Goal: Navigation & Orientation: Find specific page/section

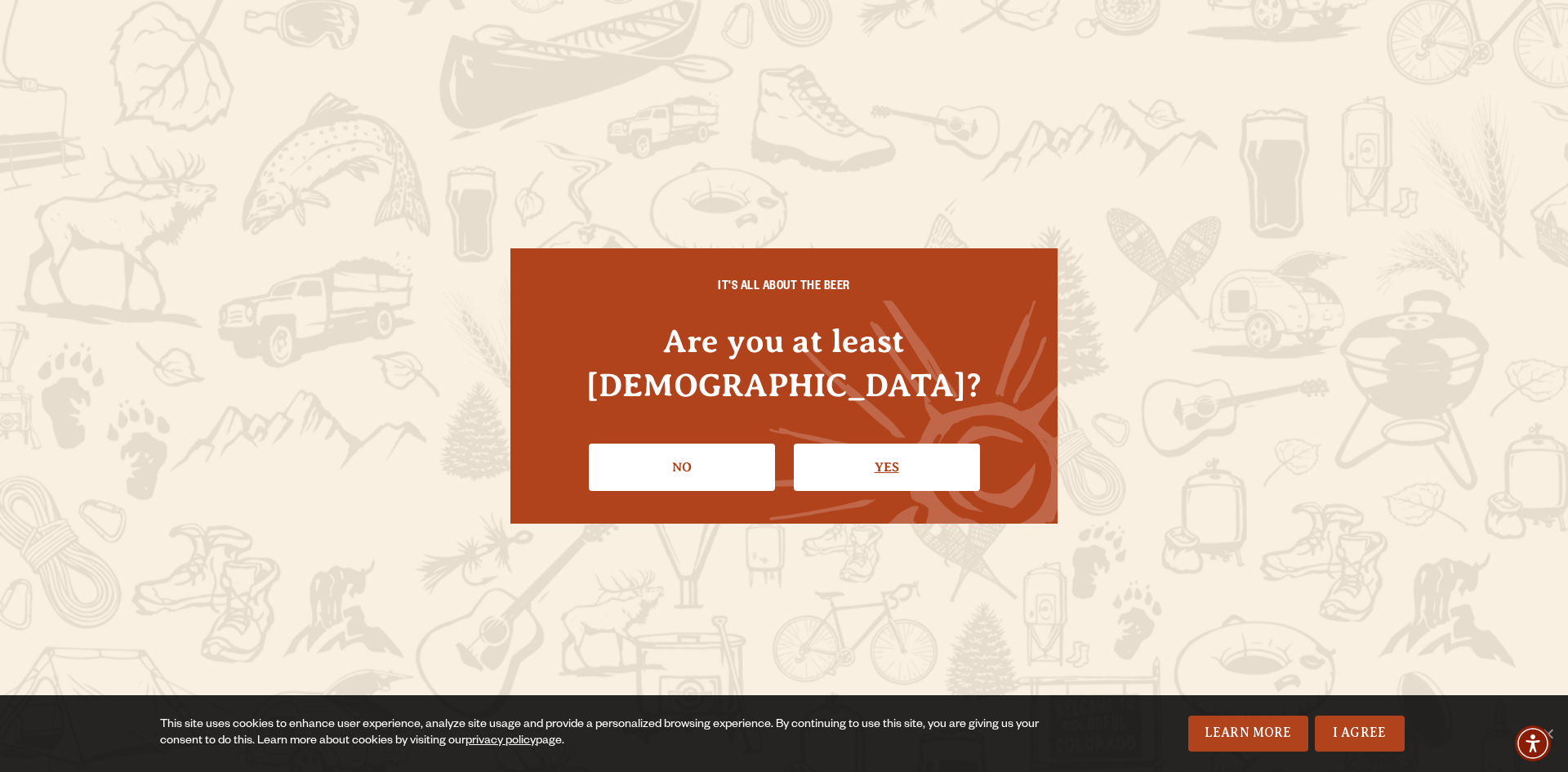
click at [880, 447] on link "Yes" at bounding box center [886, 467] width 186 height 48
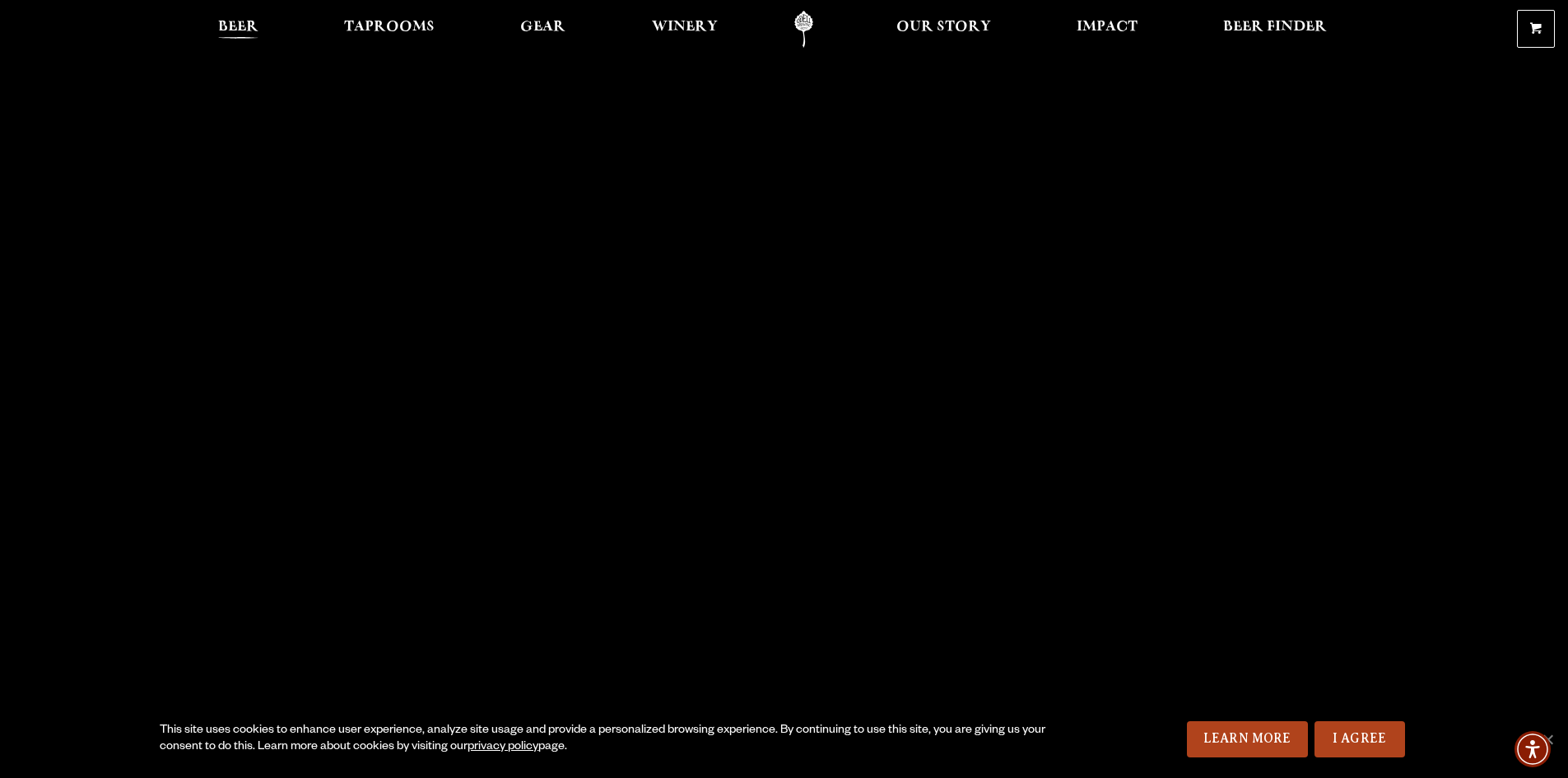
click at [230, 23] on span "Beer" at bounding box center [238, 27] width 40 height 13
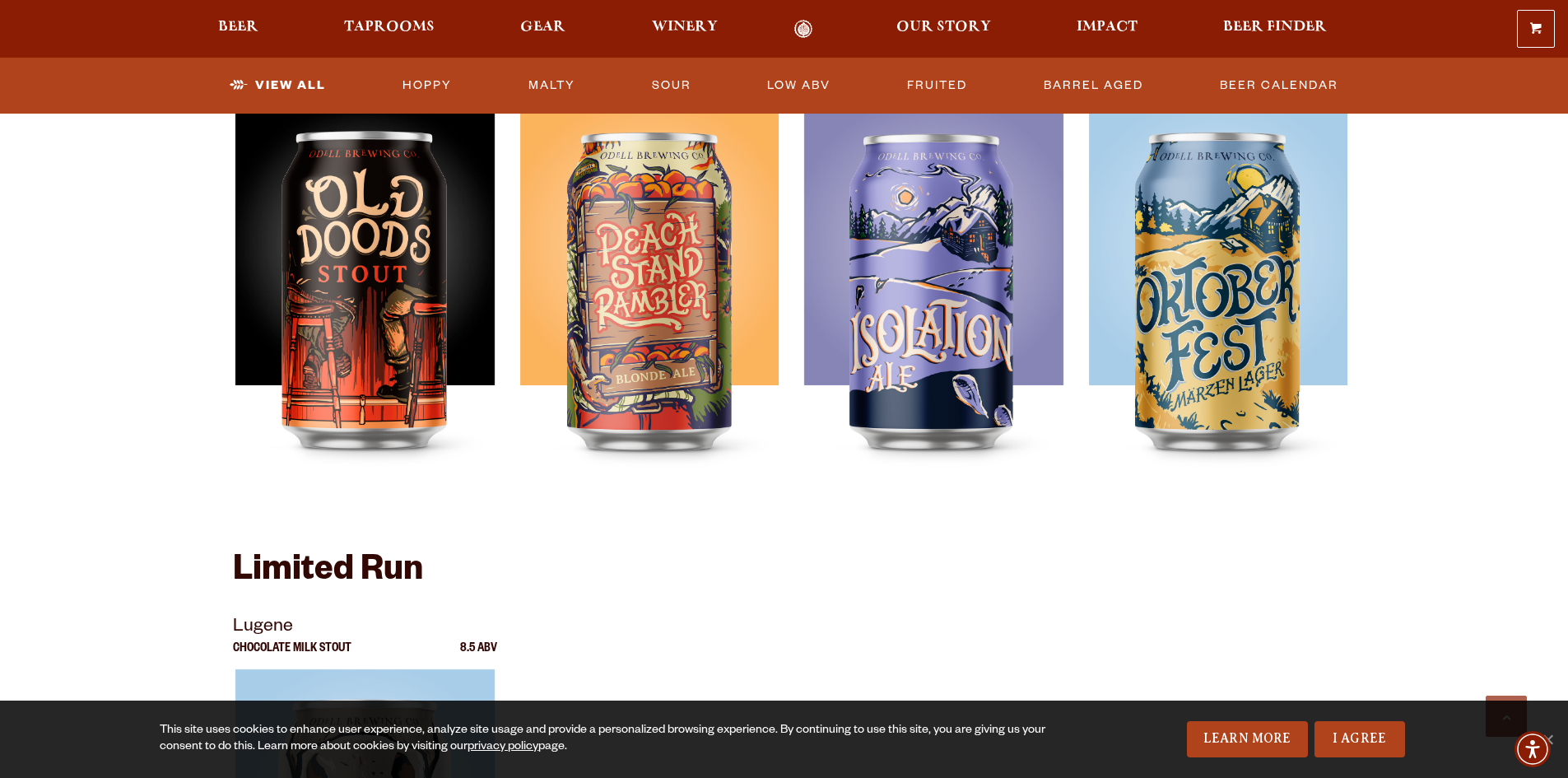
scroll to position [2635, 0]
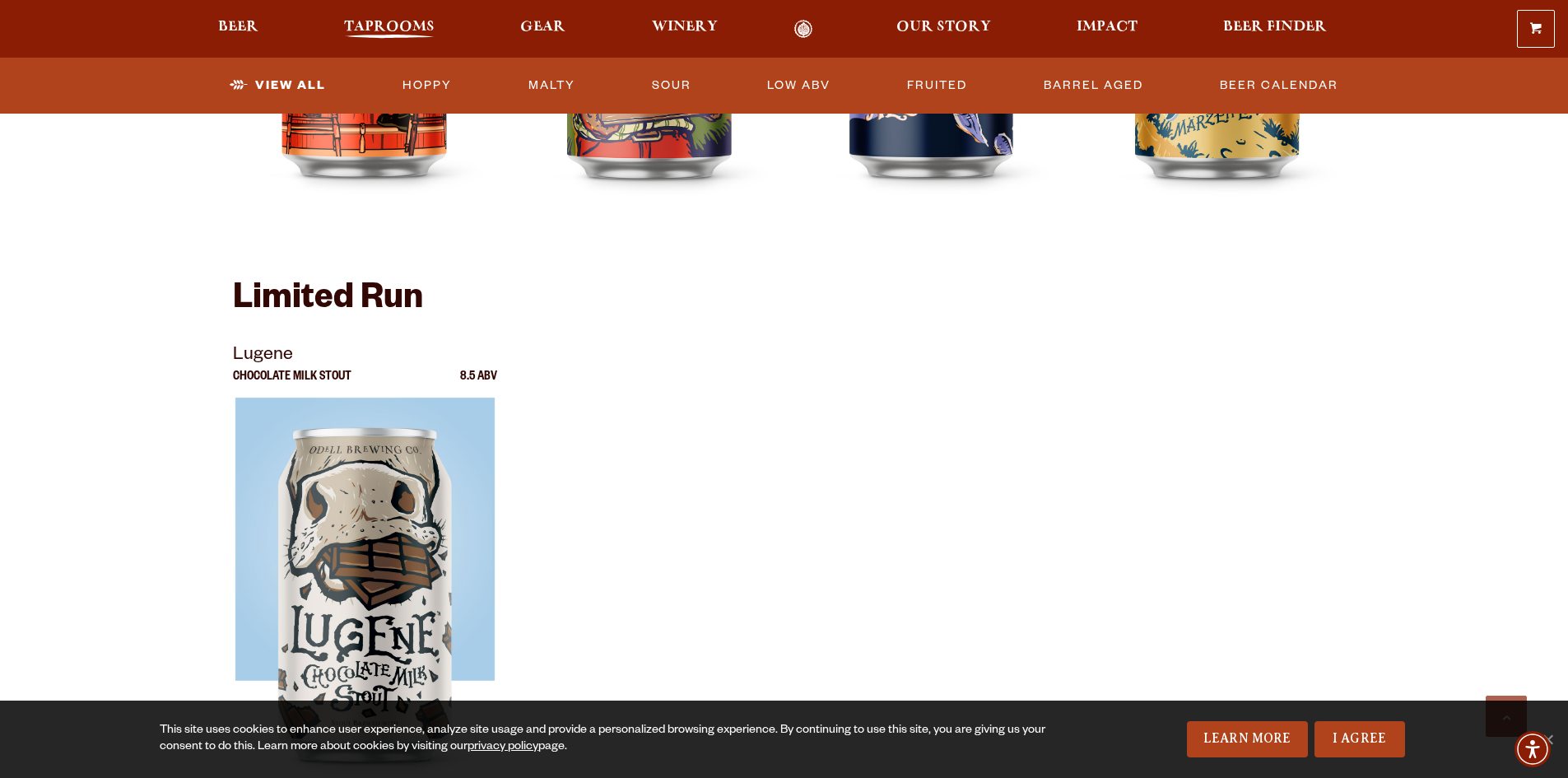
click at [385, 21] on span "Taprooms" at bounding box center [389, 27] width 91 height 13
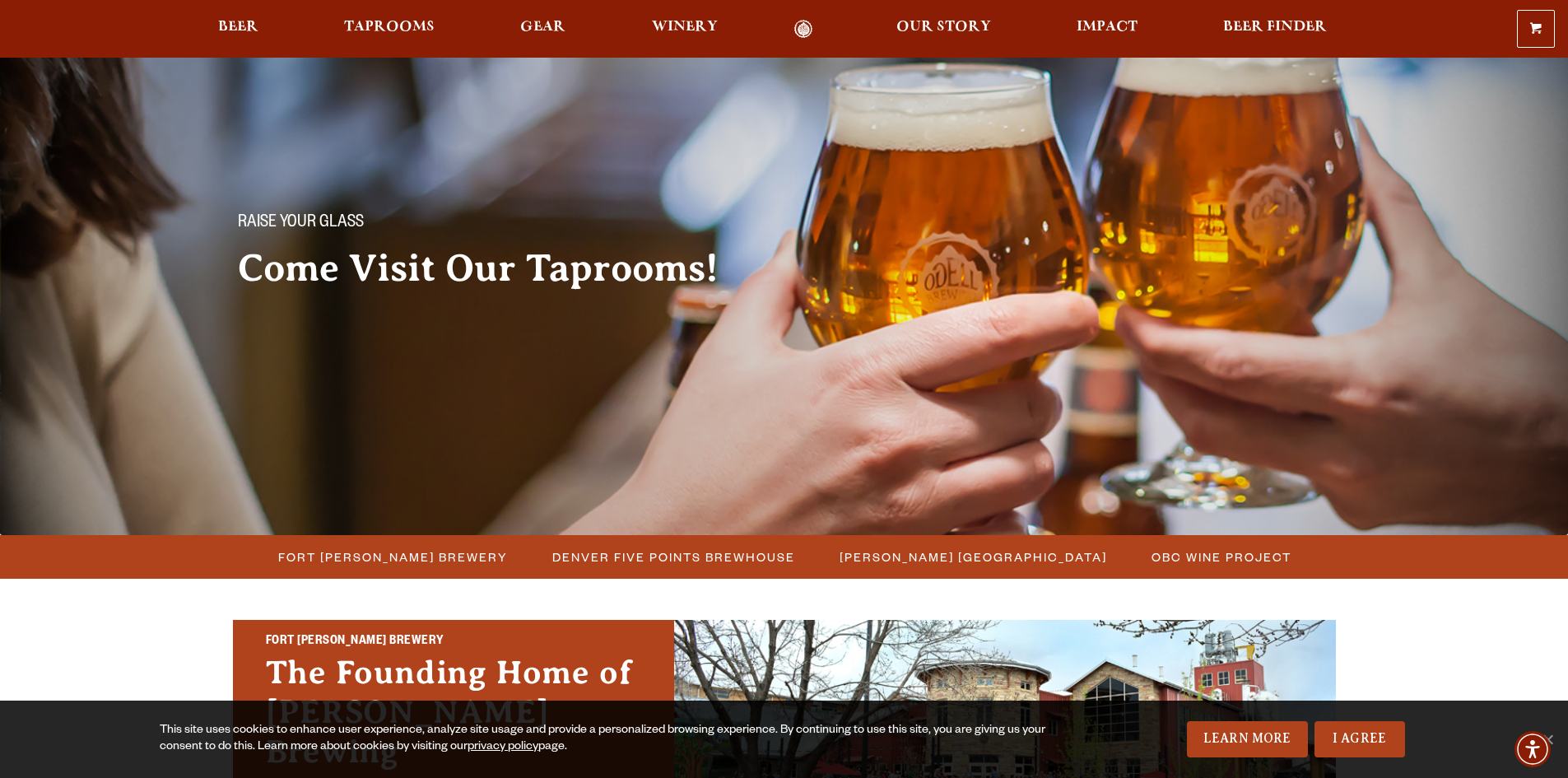
scroll to position [165, 0]
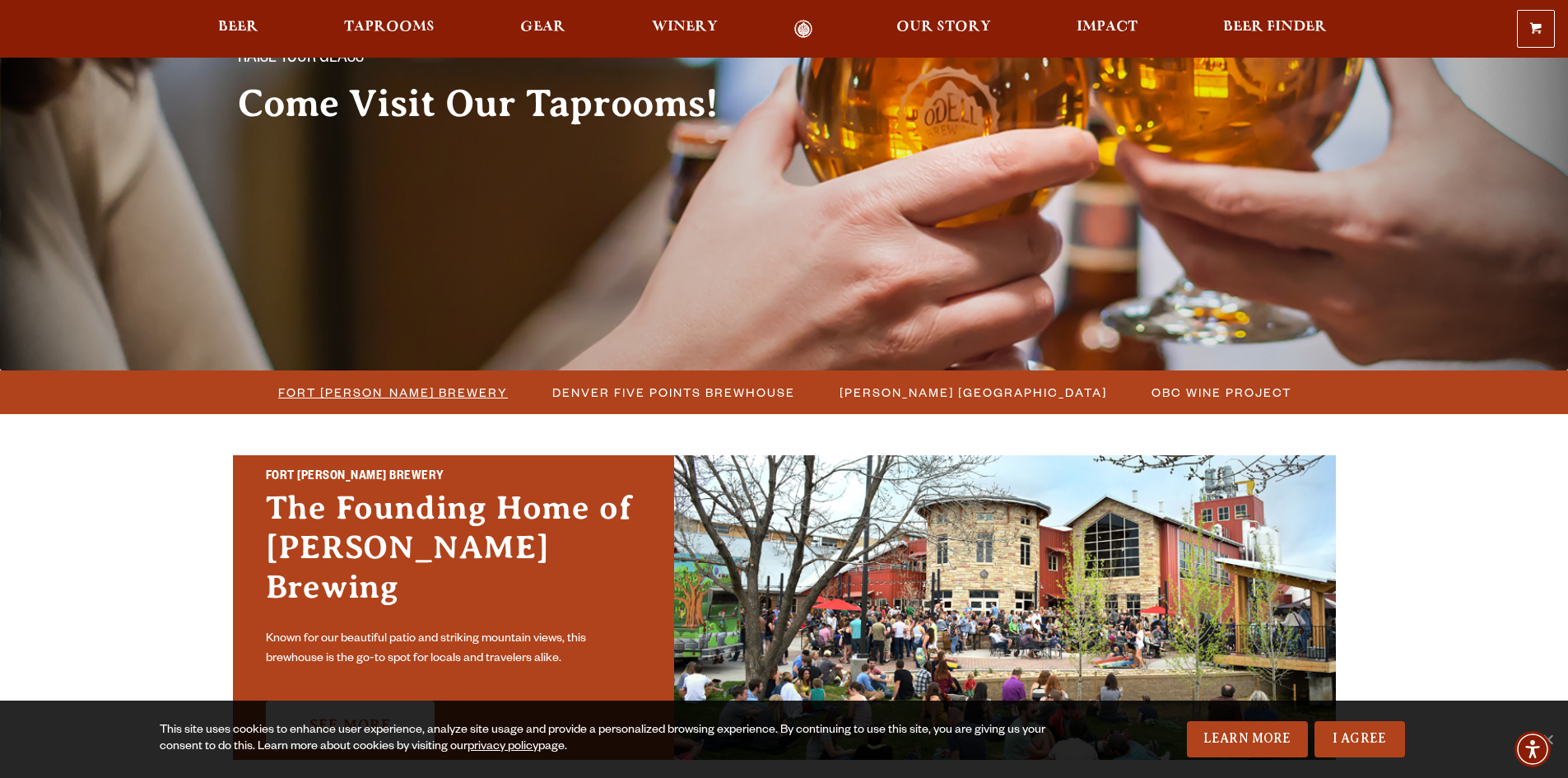
click at [410, 385] on span "Fort [PERSON_NAME] Brewery" at bounding box center [393, 392] width 229 height 24
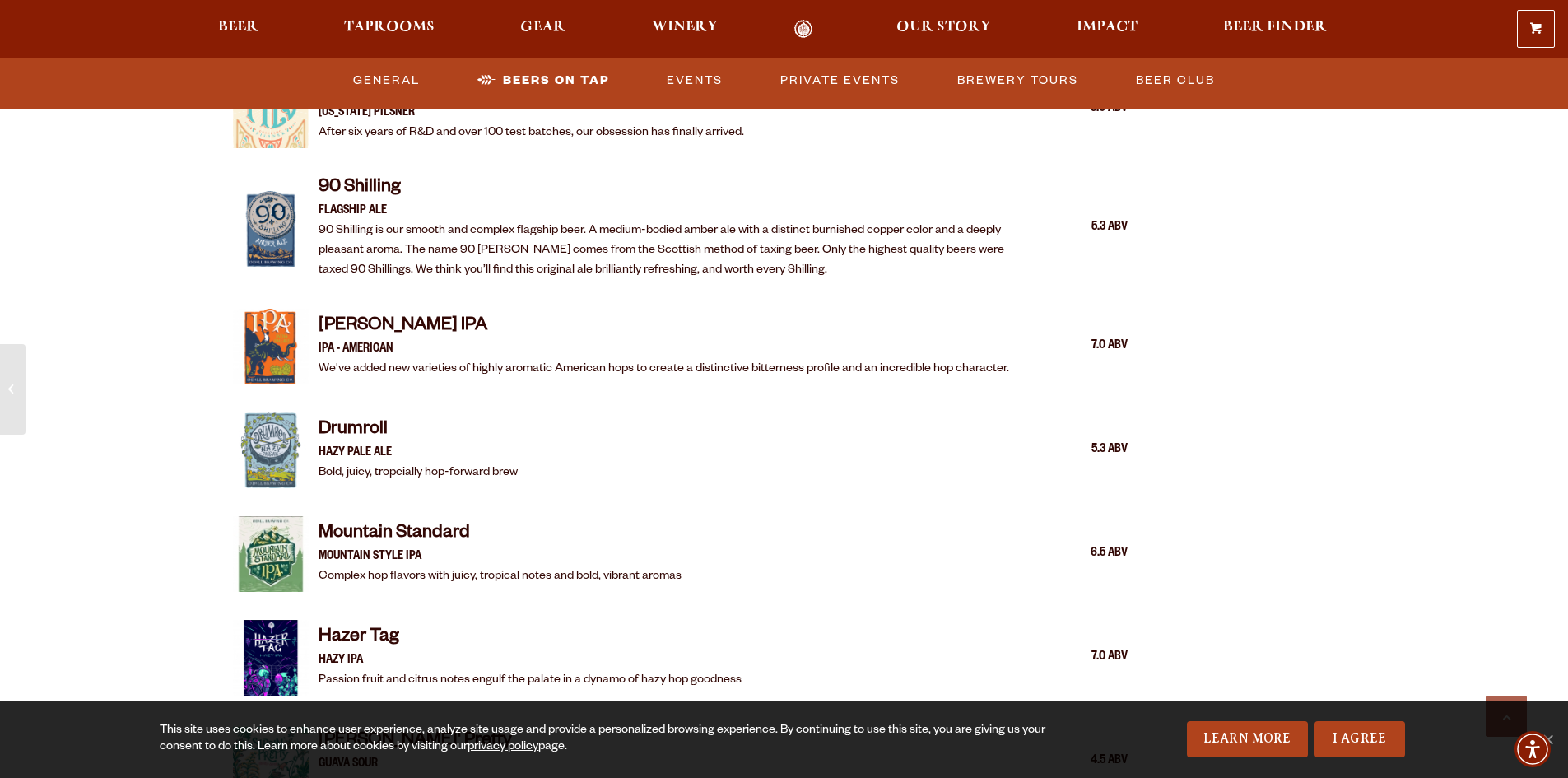
scroll to position [2141, 0]
